Goal: Information Seeking & Learning: Find contact information

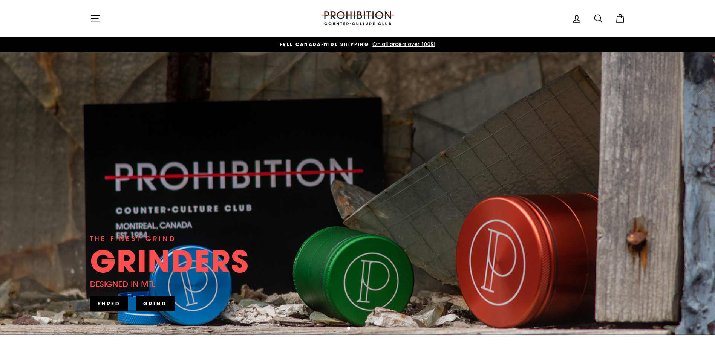
click at [90, 17] on icon "button" at bounding box center [95, 18] width 11 height 11
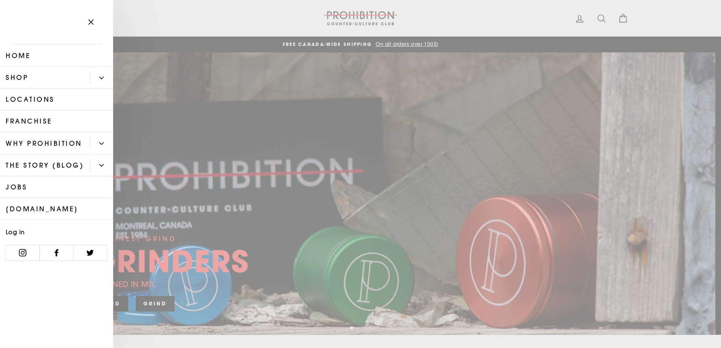
click at [49, 96] on link "Locations" at bounding box center [56, 100] width 113 height 22
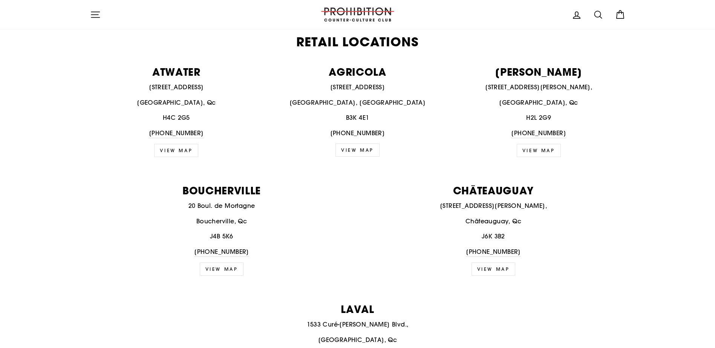
scroll to position [293, 0]
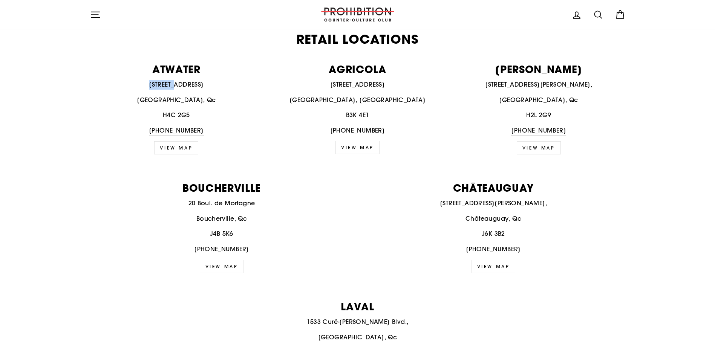
drag, startPoint x: 178, startPoint y: 84, endPoint x: 96, endPoint y: 87, distance: 81.5
click at [96, 87] on p "536 Atwater Ave.," at bounding box center [176, 85] width 173 height 10
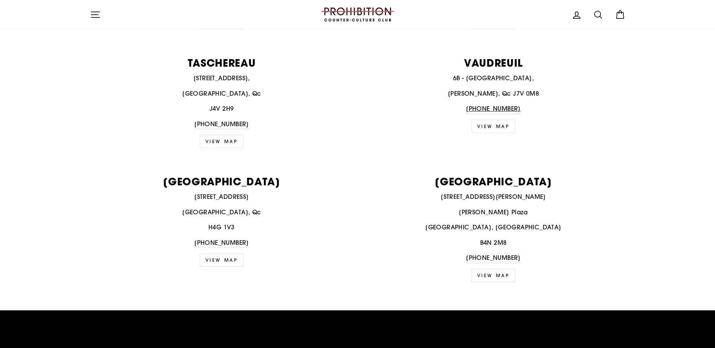
scroll to position [1260, 0]
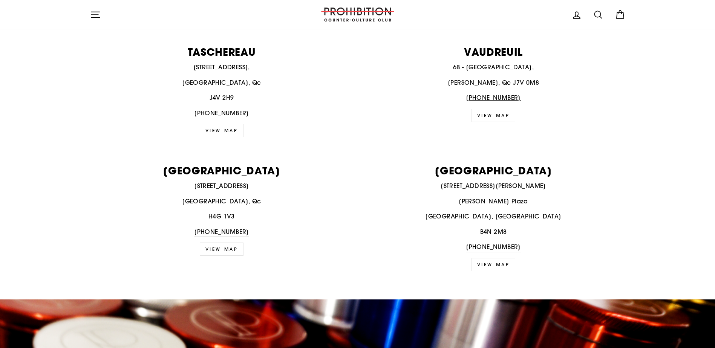
click at [244, 188] on p "4074 Wellington St," at bounding box center [222, 186] width 264 height 10
drag, startPoint x: 250, startPoint y: 187, endPoint x: 170, endPoint y: 187, distance: 79.9
click at [170, 187] on p "4074 Wellington St," at bounding box center [222, 186] width 264 height 10
drag, startPoint x: 170, startPoint y: 187, endPoint x: 202, endPoint y: 188, distance: 32.4
copy p "4074 Wellington St,"
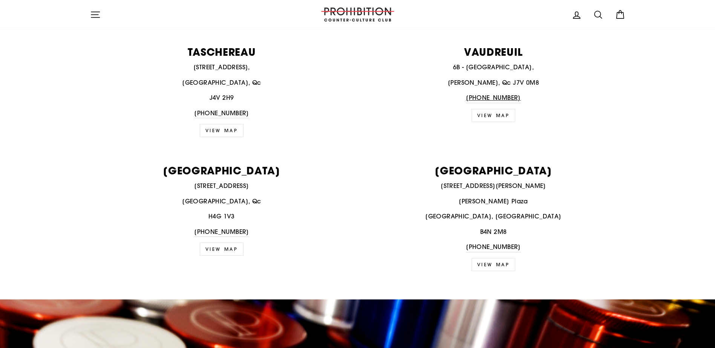
click at [401, 210] on div "38 Ella Lane - Suite 105 Larry Uteck Plaza Bedford, NS B4N 2M8 902-442-0342" at bounding box center [494, 216] width 264 height 71
